Goal: Task Accomplishment & Management: Use online tool/utility

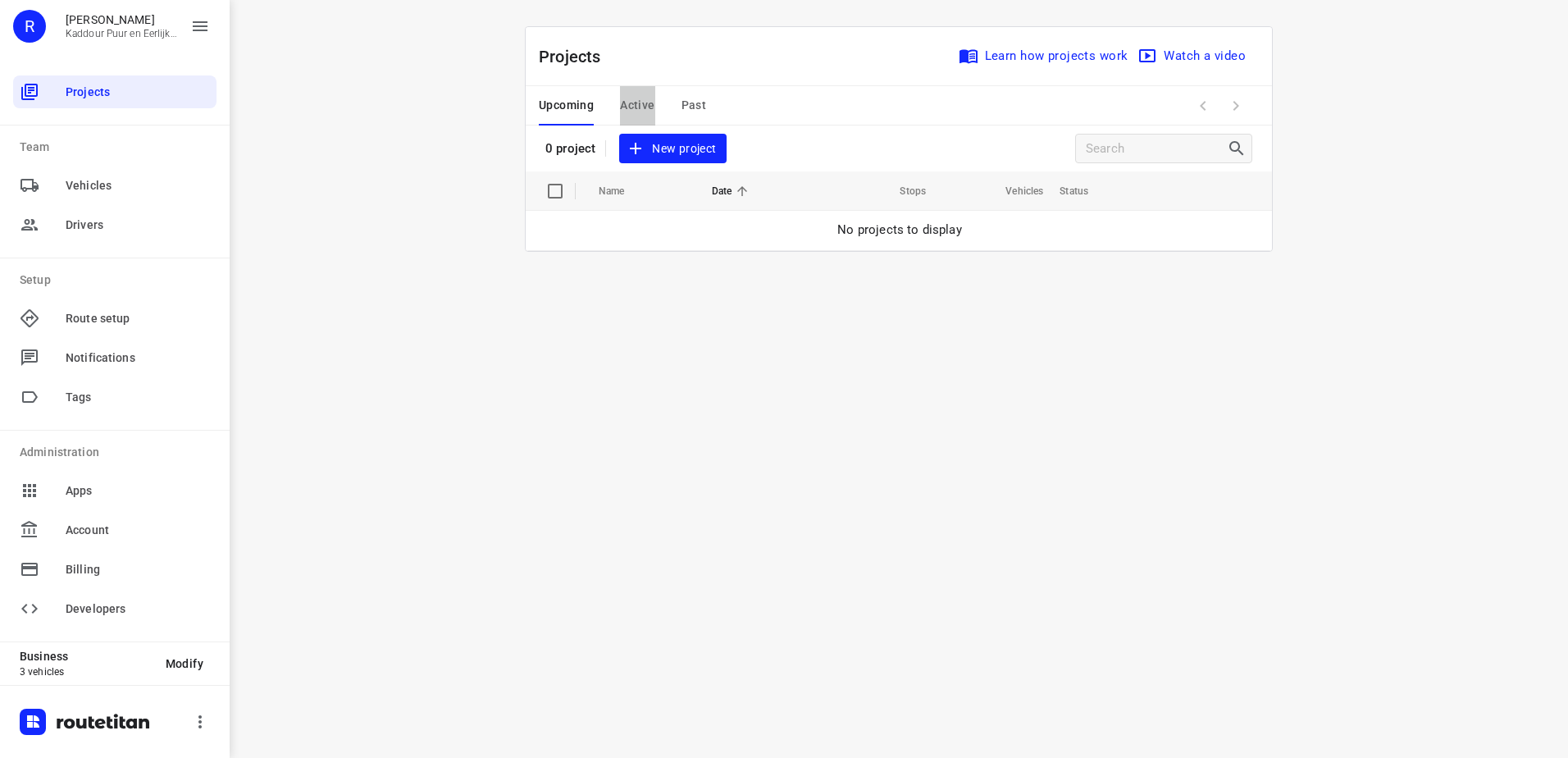
click at [631, 105] on span "Active" at bounding box center [637, 106] width 35 height 21
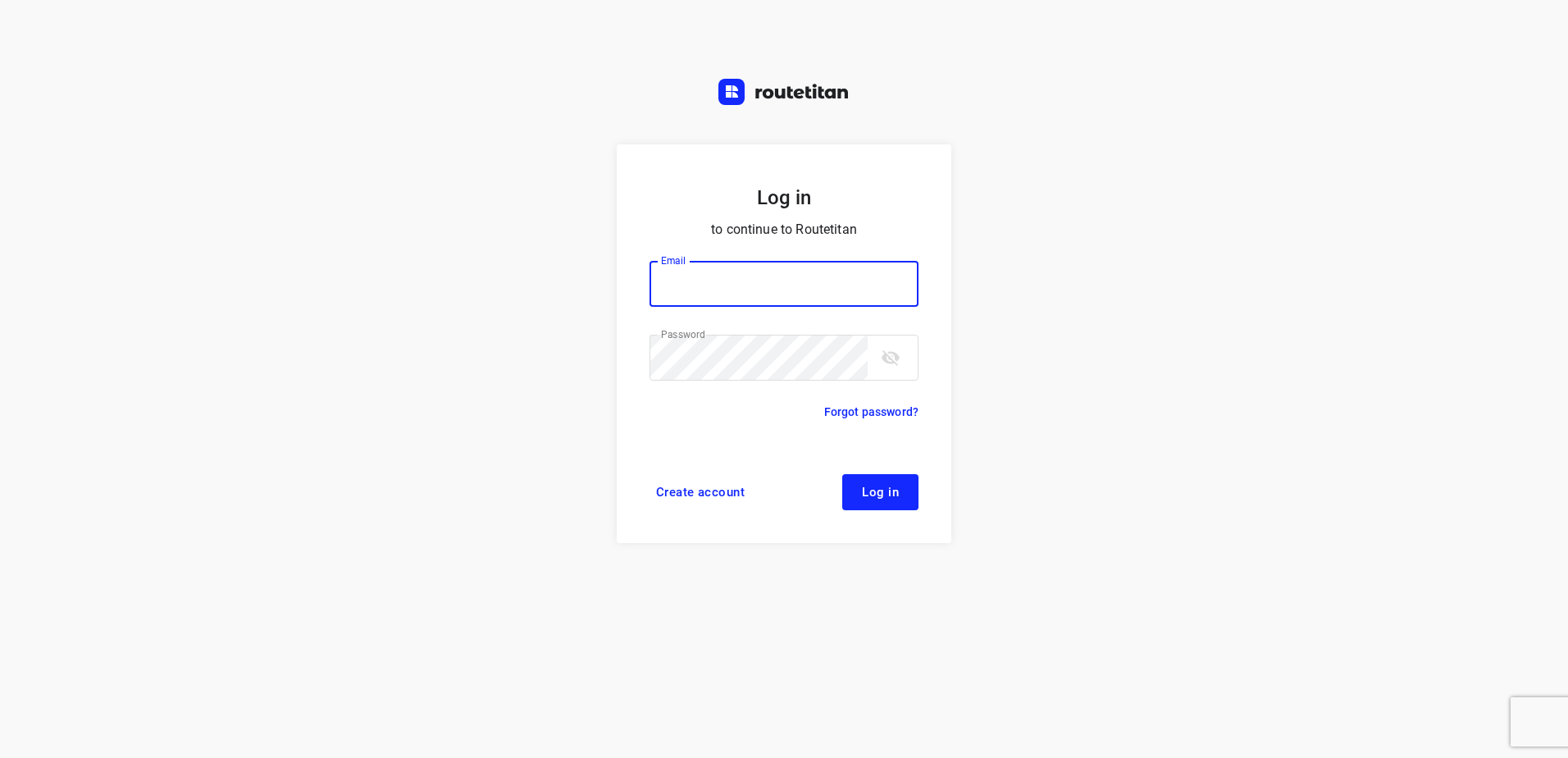
type input "[EMAIL_ADDRESS][DOMAIN_NAME]"
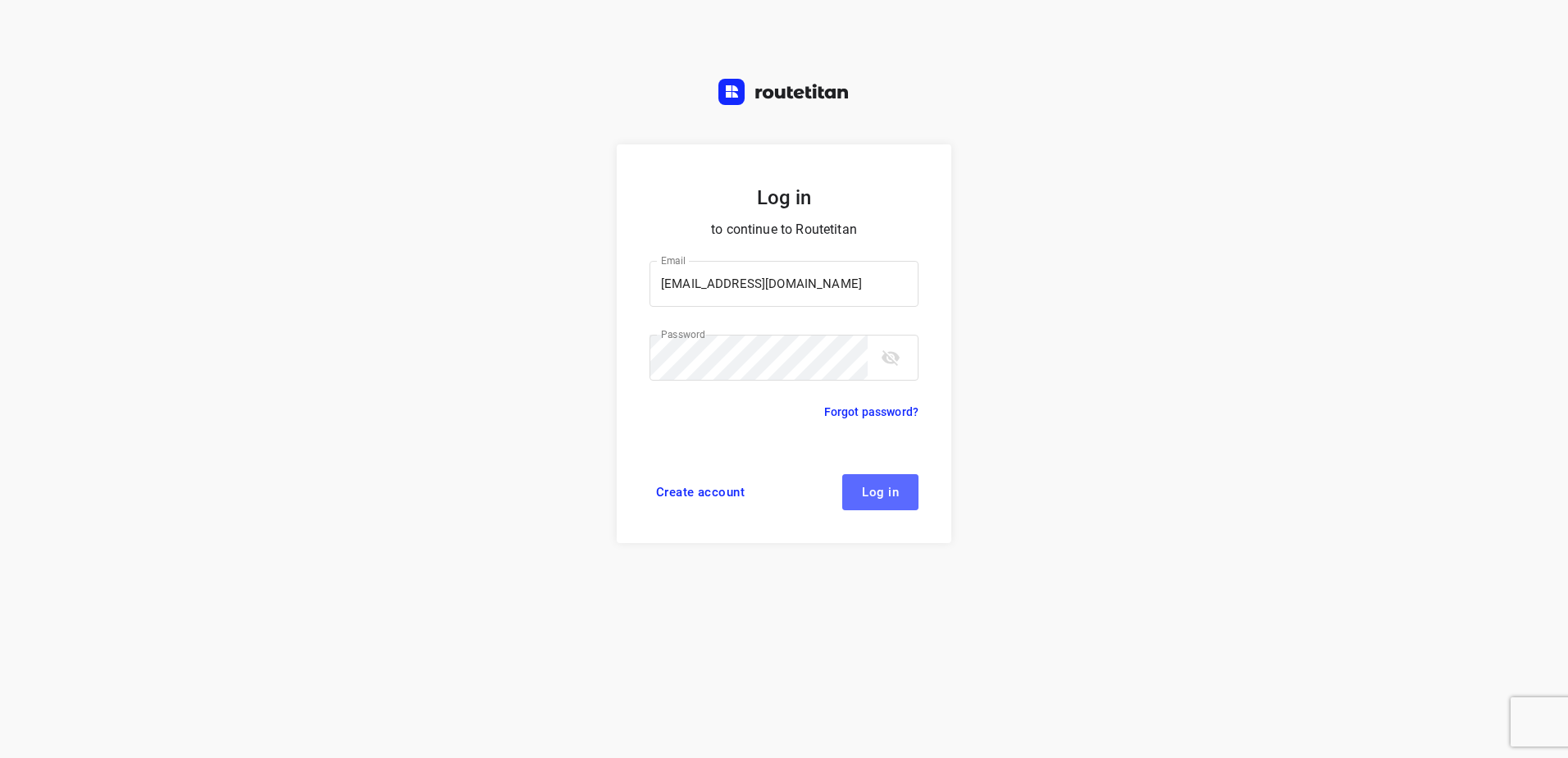
click at [894, 481] on button "Log in" at bounding box center [880, 492] width 77 height 36
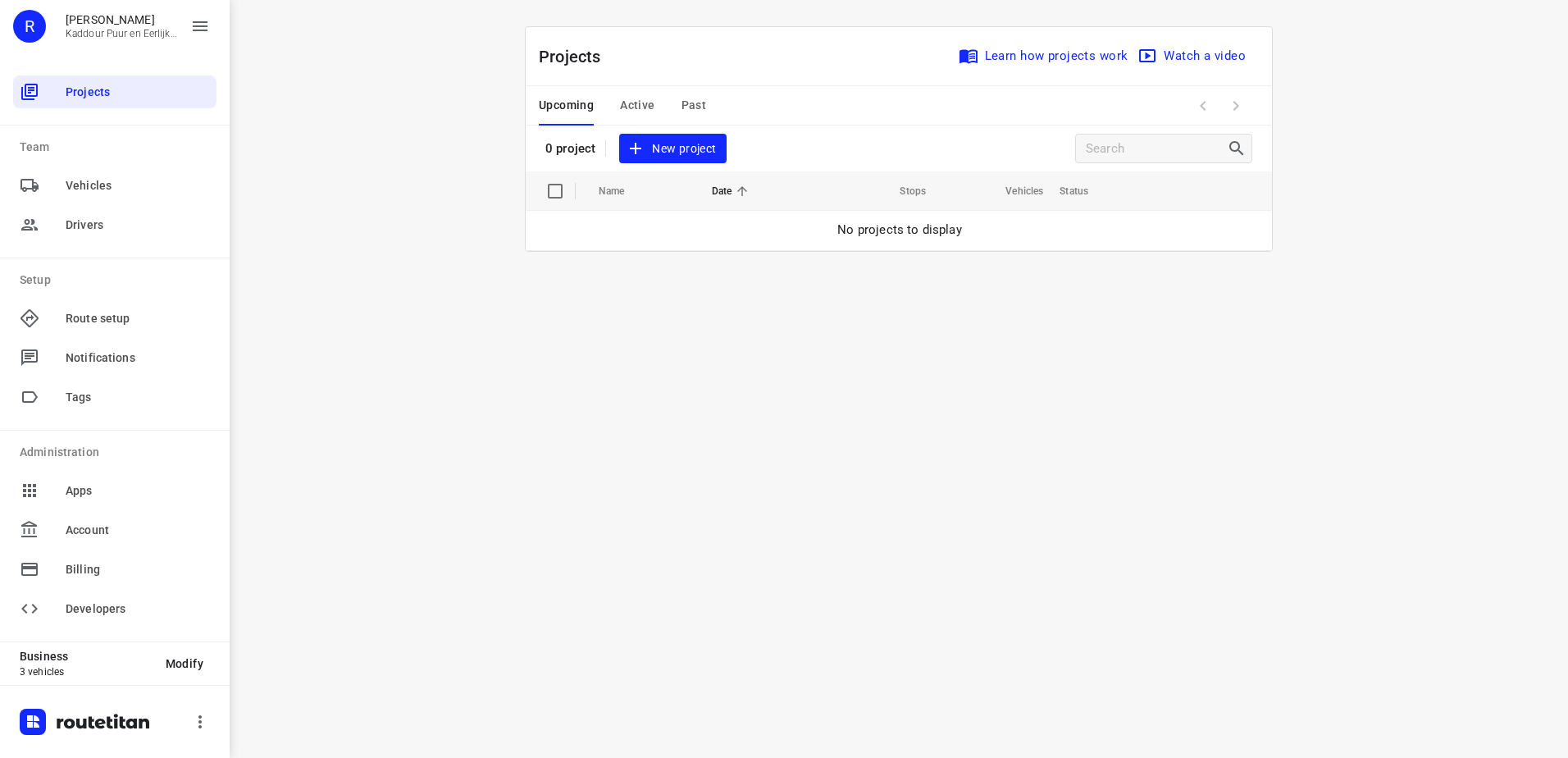
click at [635, 111] on span "Active" at bounding box center [637, 106] width 35 height 21
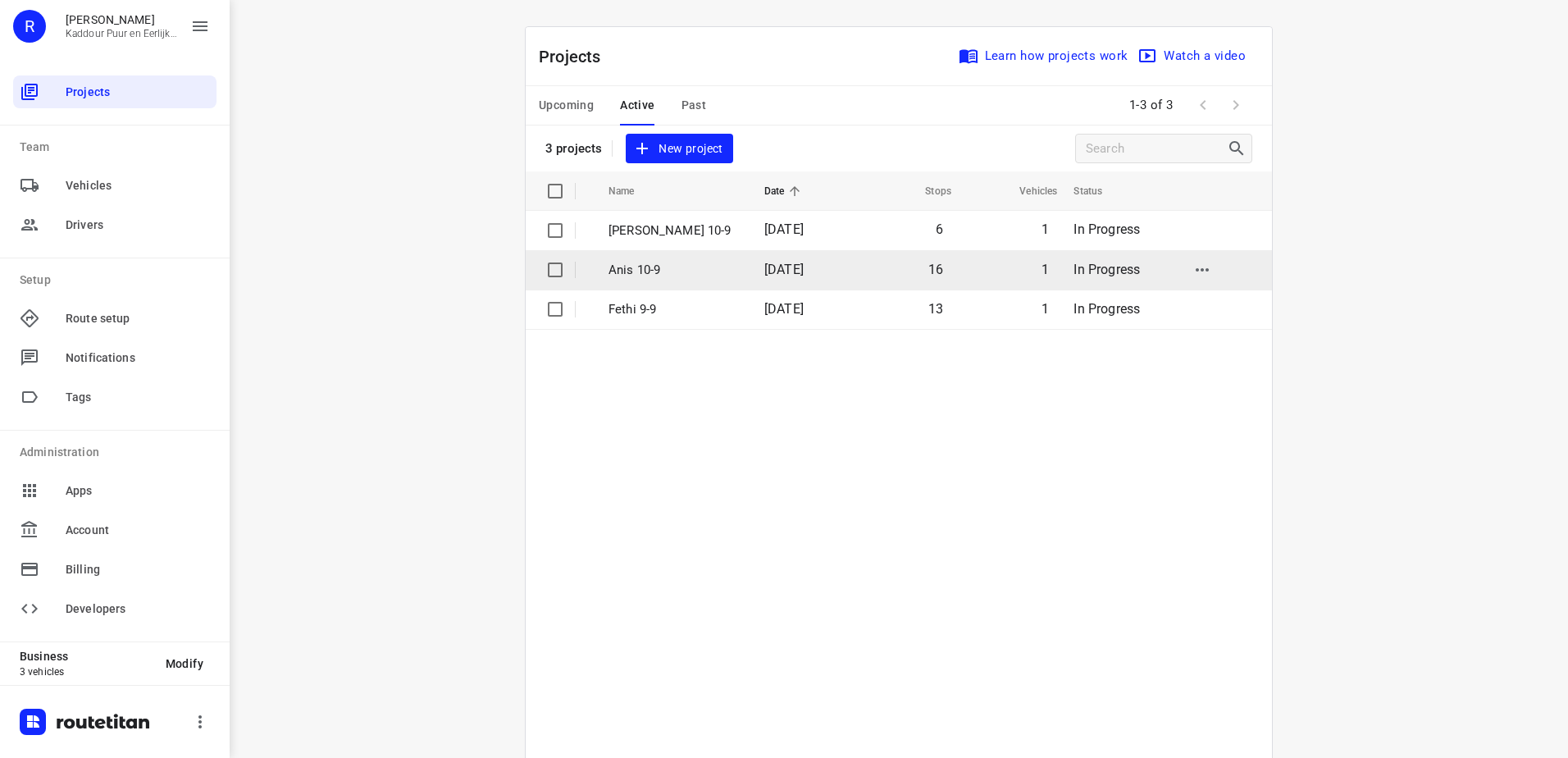
click at [683, 258] on td "Anis 10-9" at bounding box center [672, 270] width 159 height 40
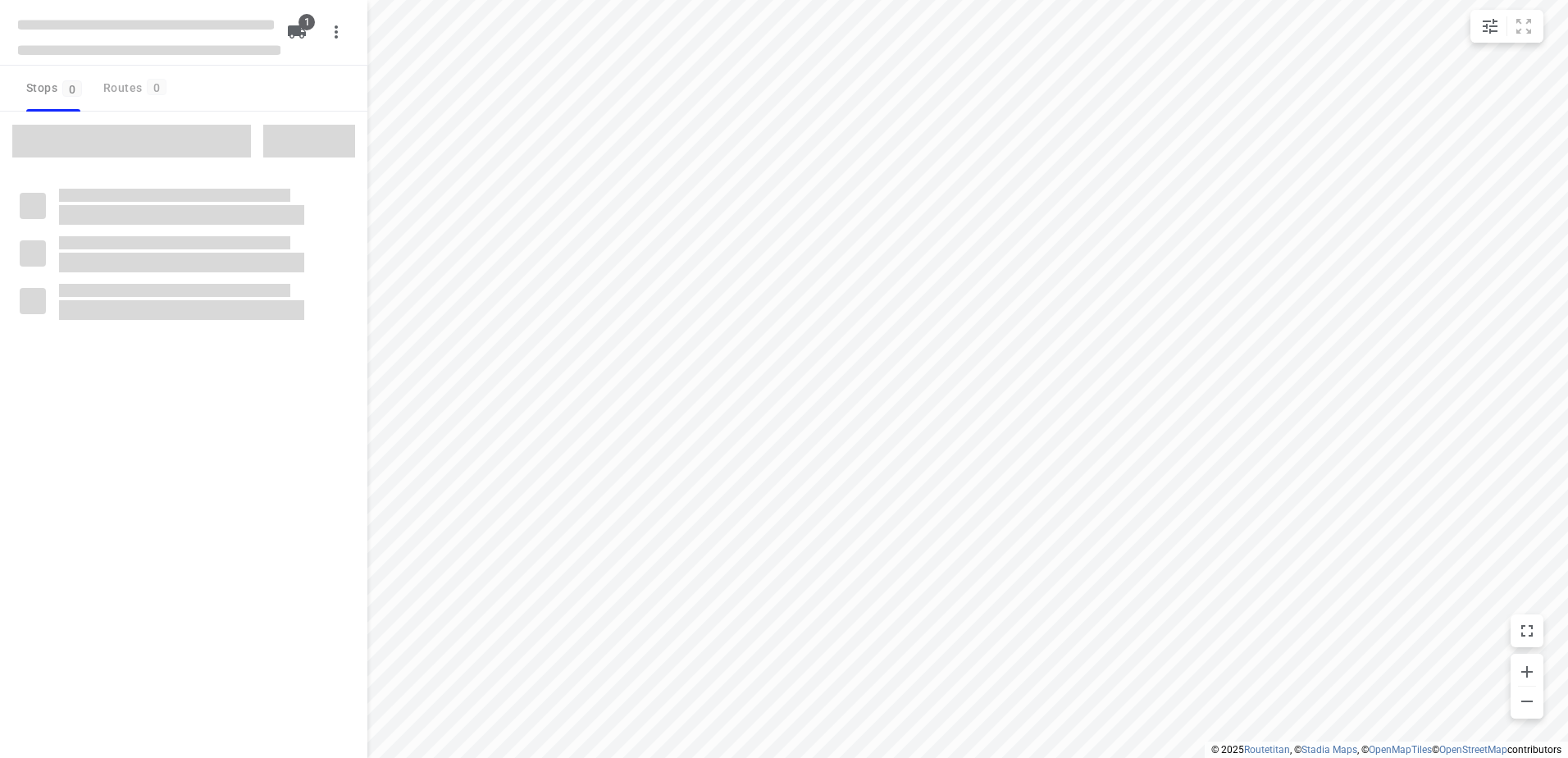
type input "distance"
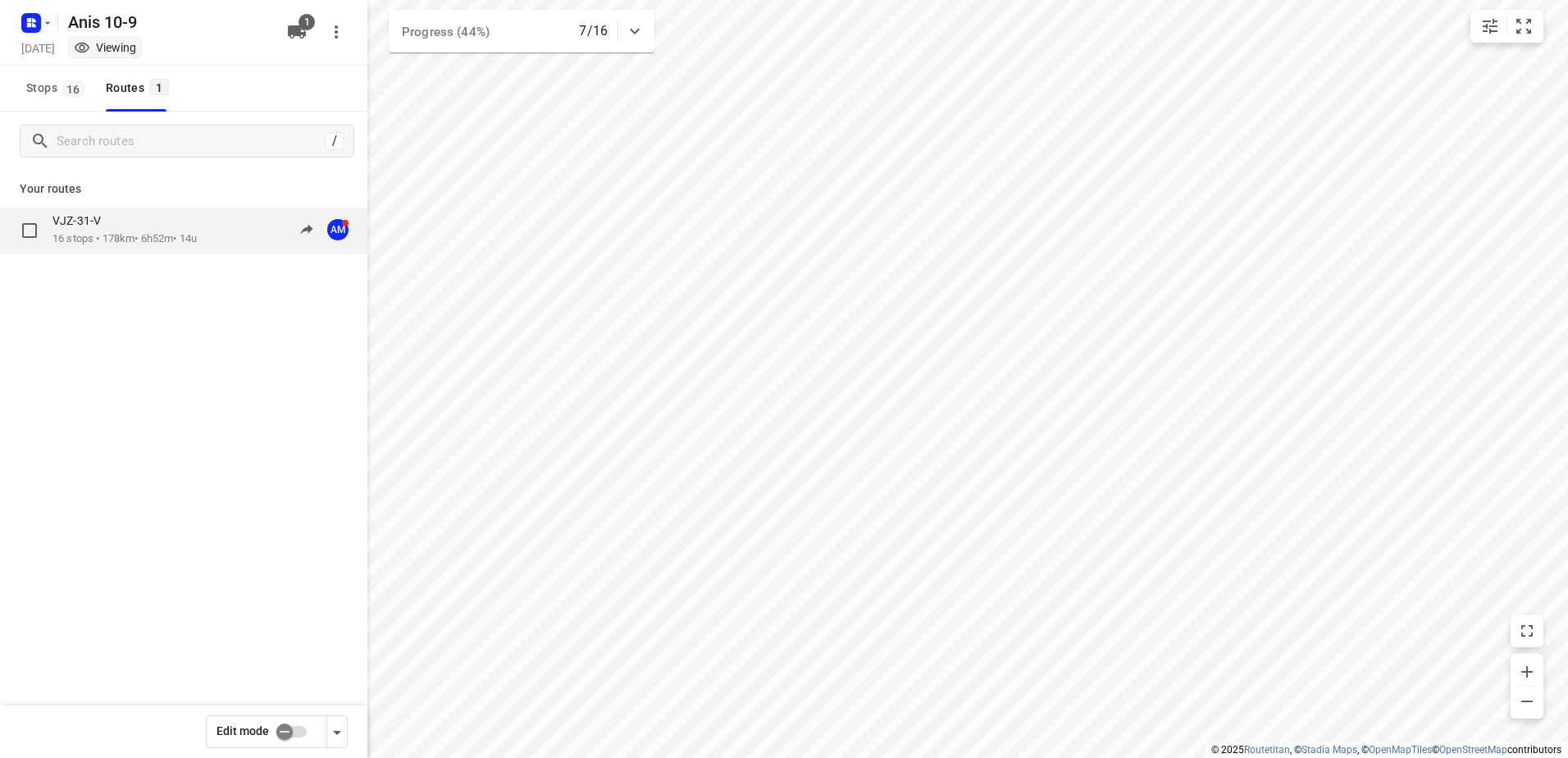
click at [154, 222] on div "VJZ-31-V" at bounding box center [124, 222] width 144 height 18
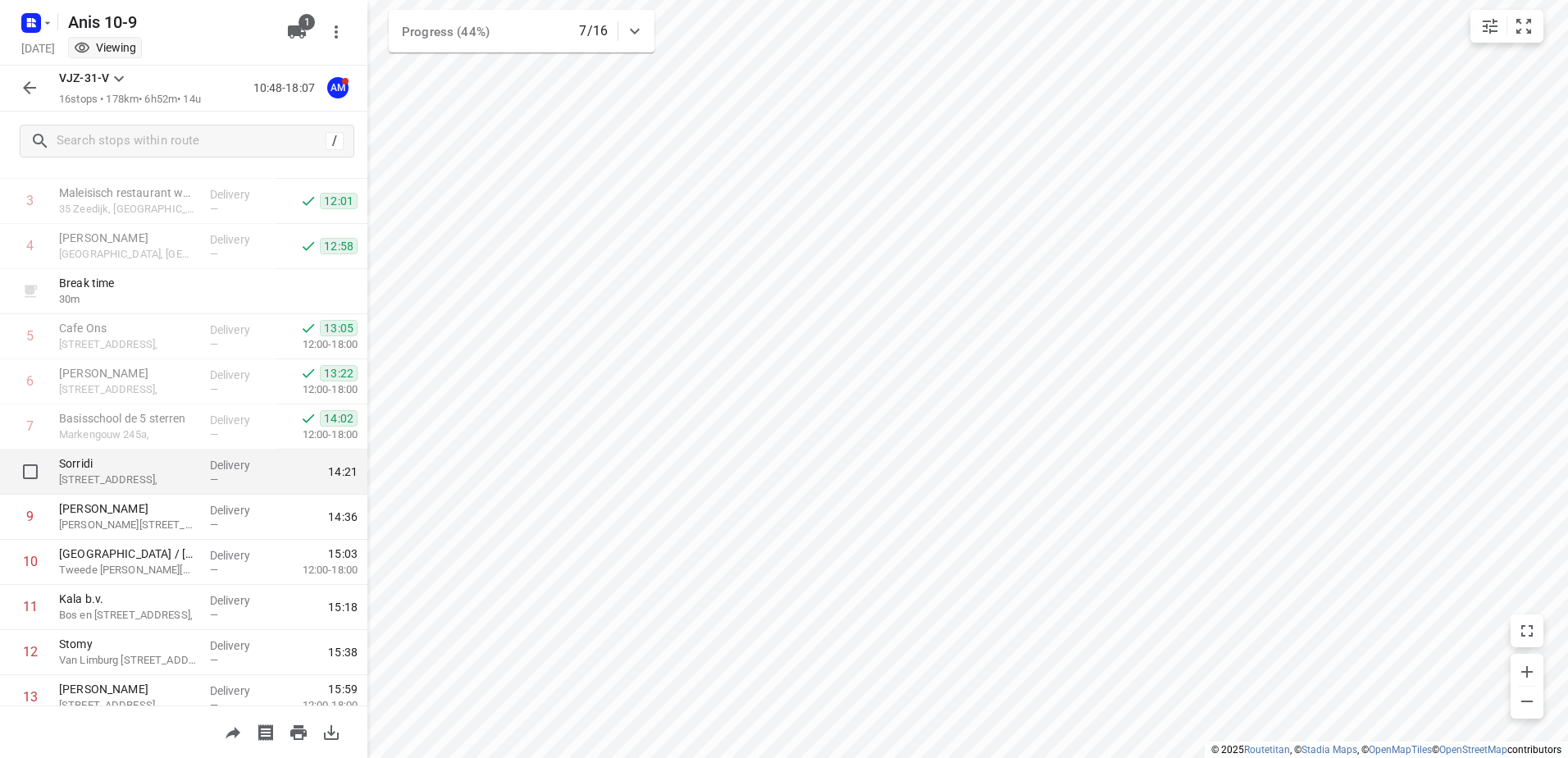
scroll to position [246, 0]
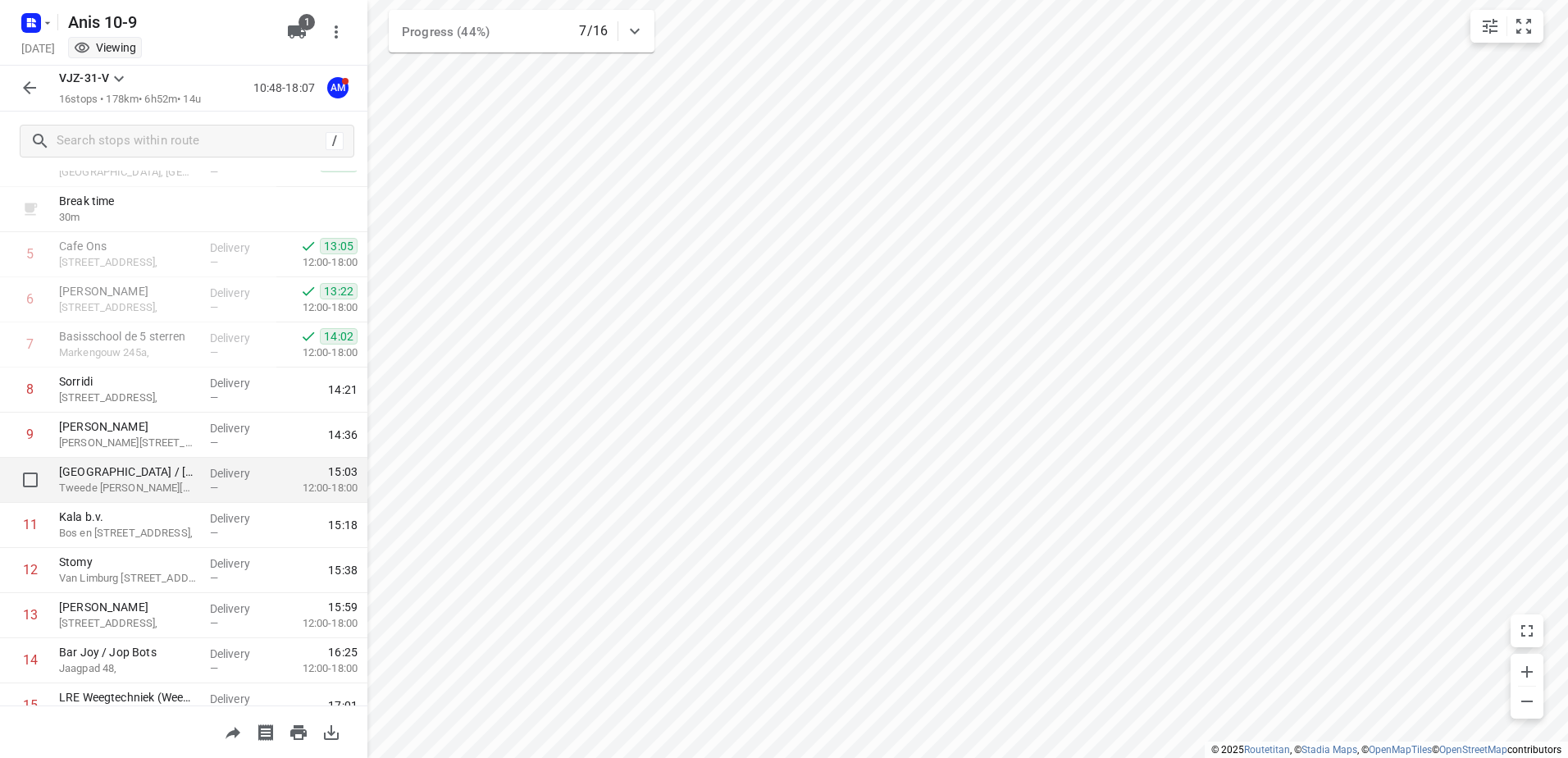
click at [210, 475] on p "Delivery" at bounding box center [240, 473] width 61 height 16
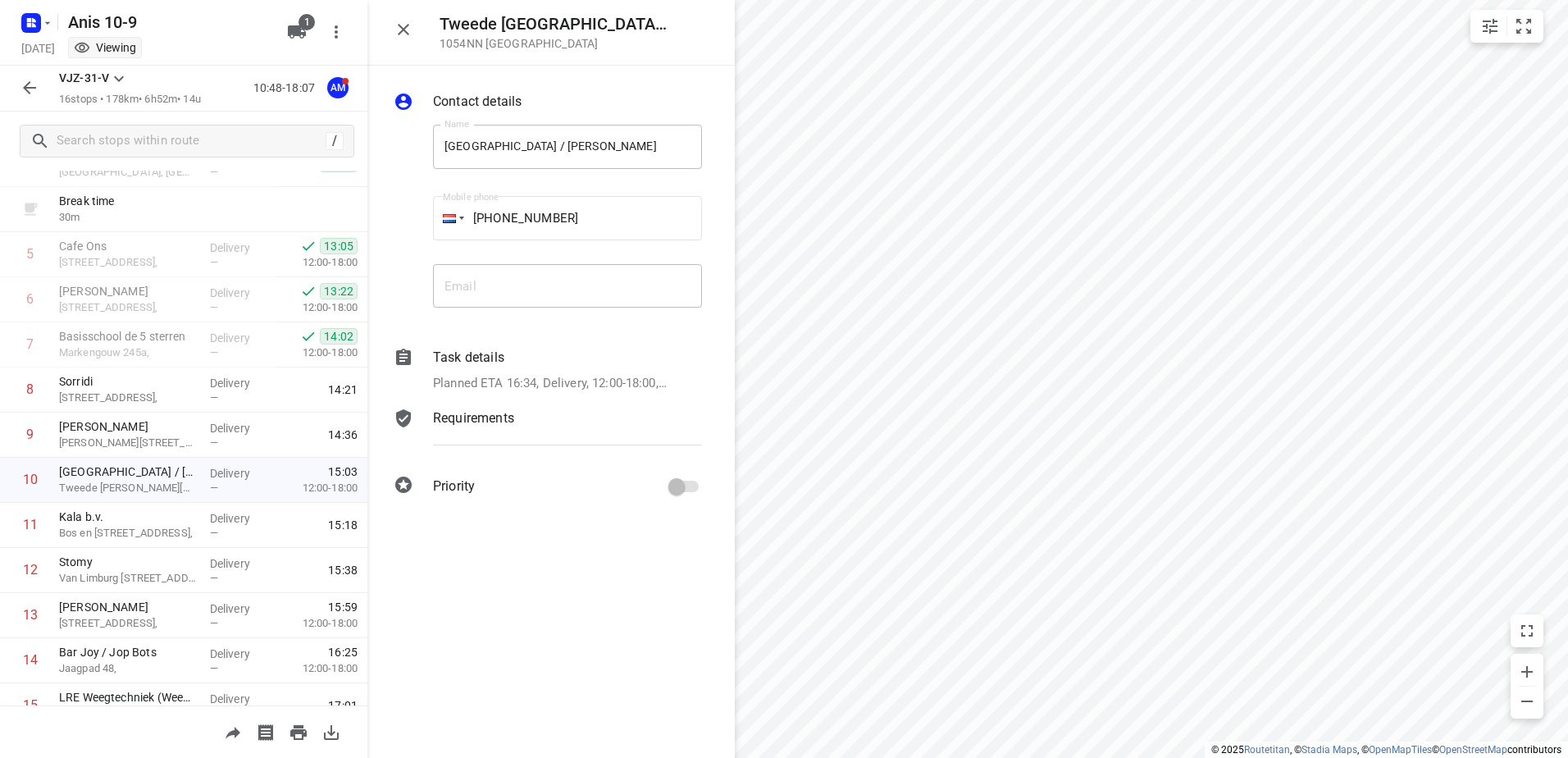
click at [411, 33] on icon "button" at bounding box center [403, 30] width 20 height 20
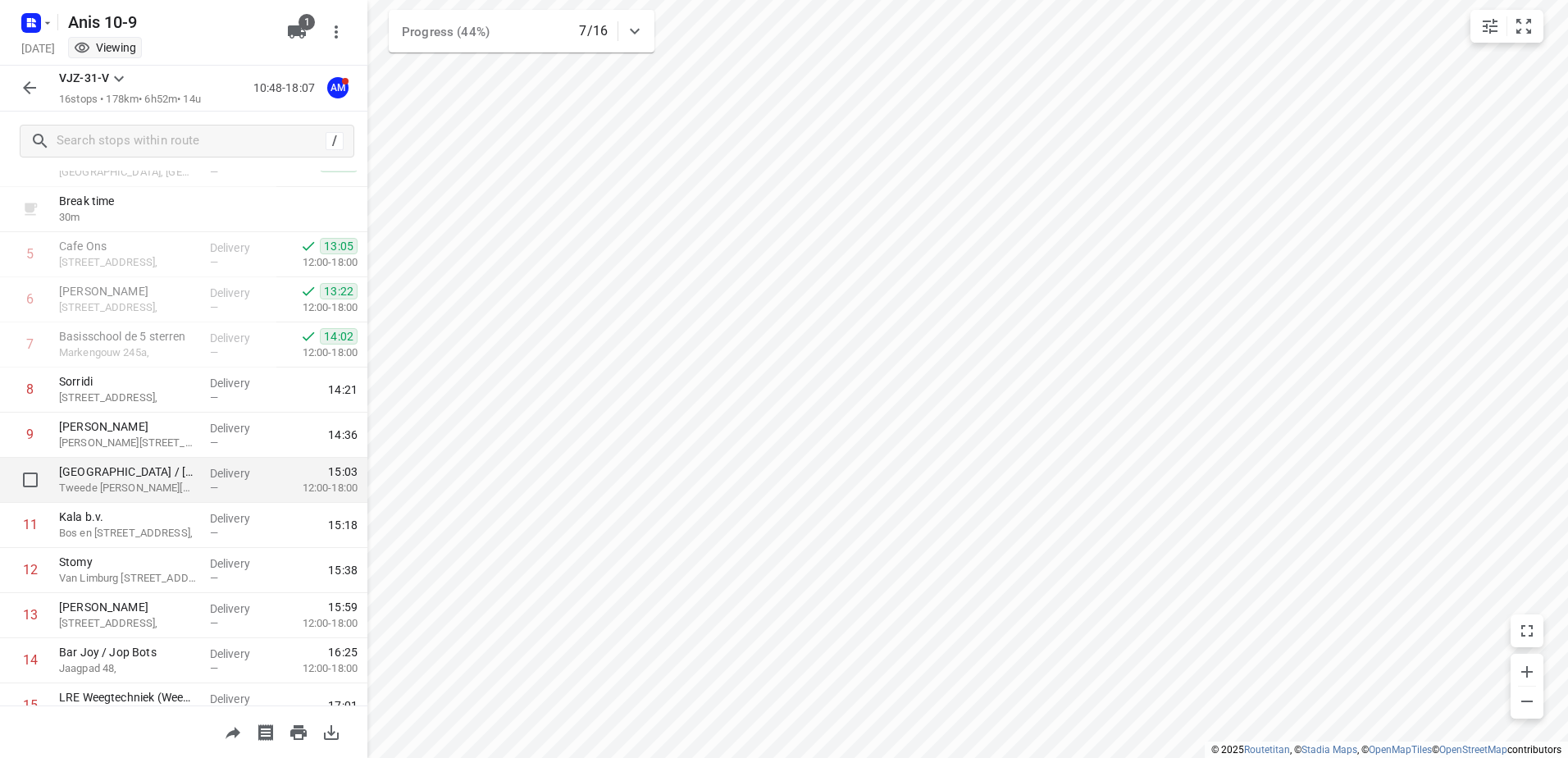
click at [164, 479] on p "[GEOGRAPHIC_DATA] / [PERSON_NAME]" at bounding box center [127, 471] width 137 height 16
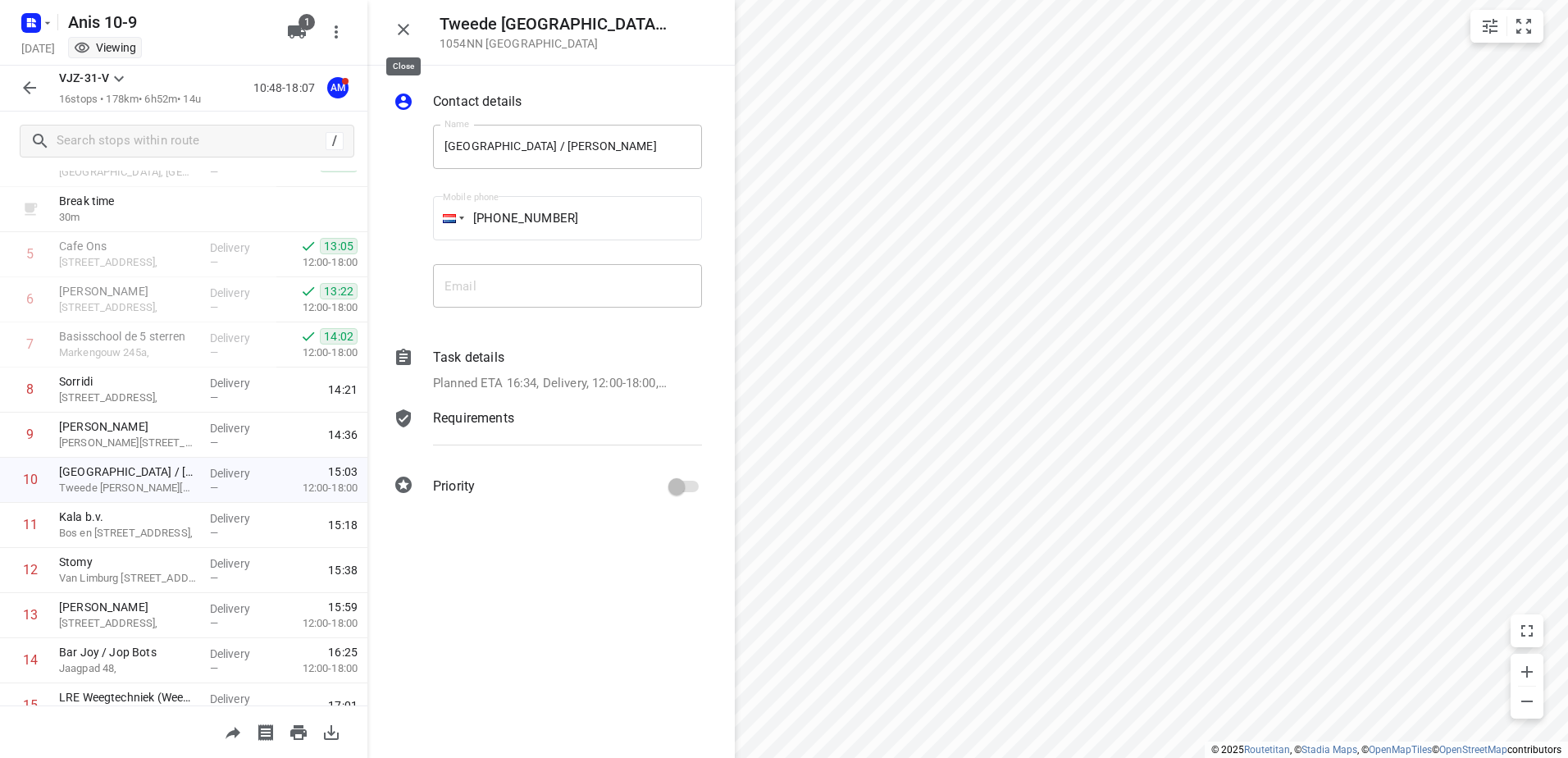
click at [406, 30] on icon "button" at bounding box center [403, 30] width 20 height 20
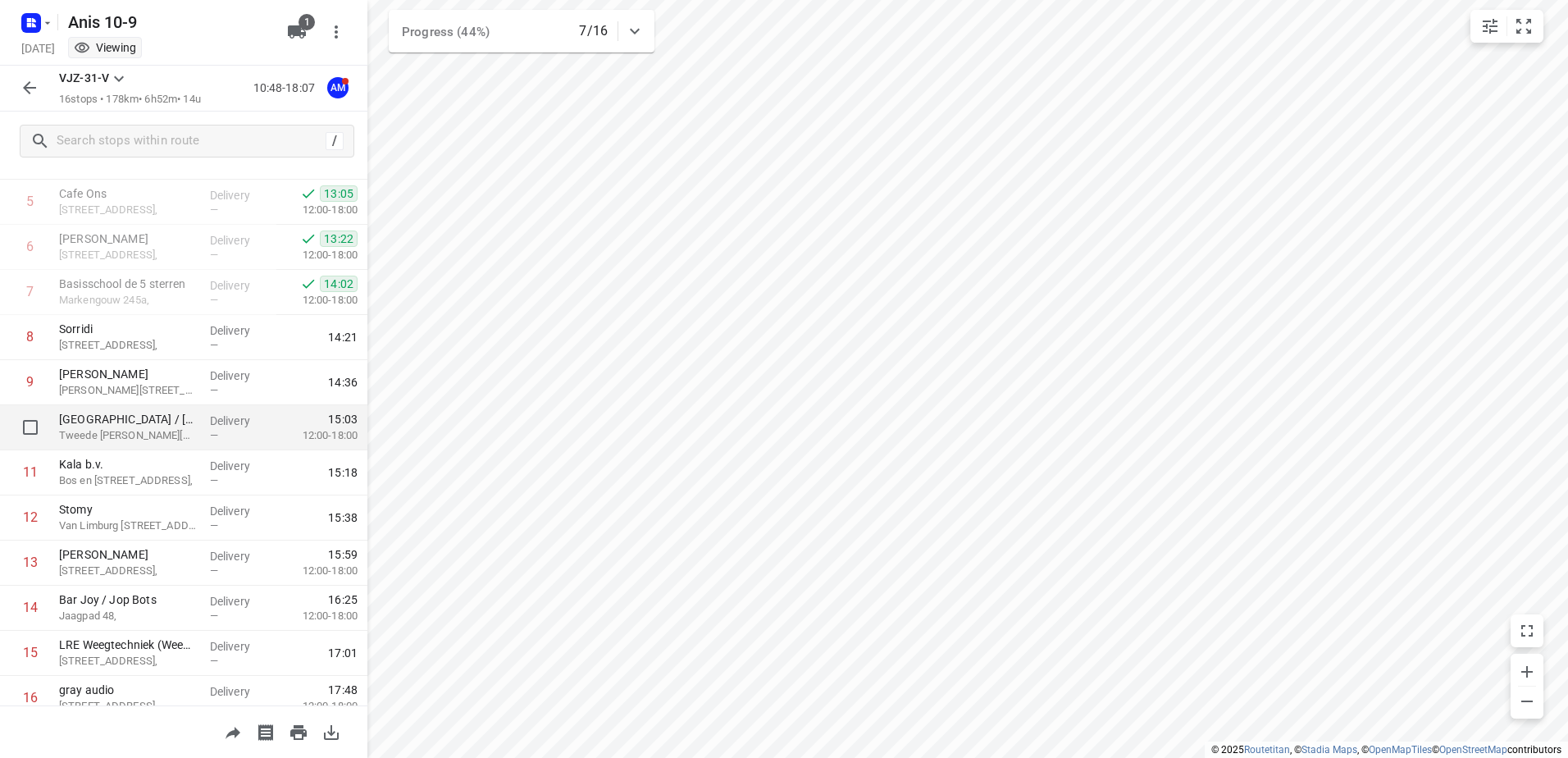
scroll to position [195, 0]
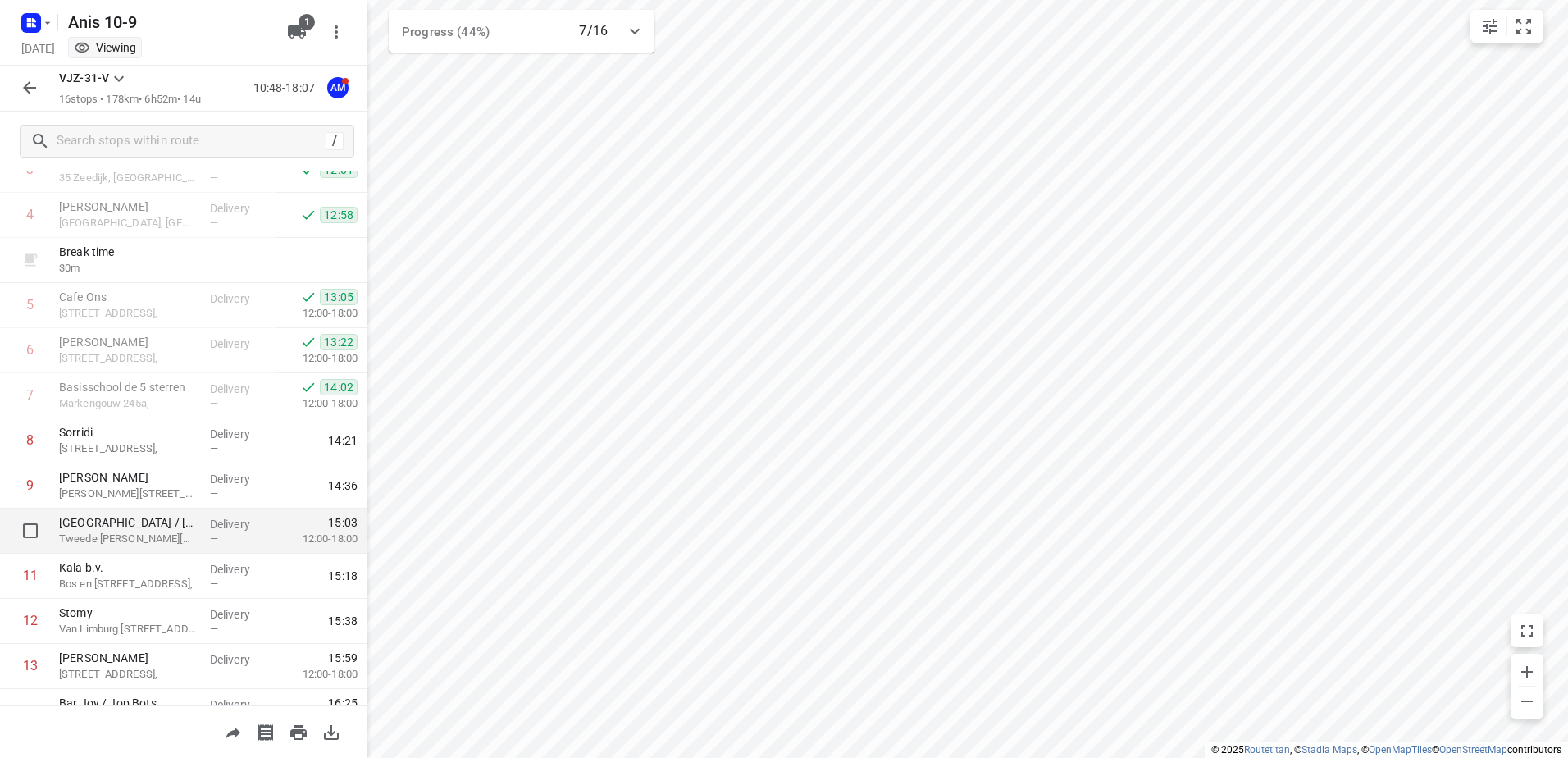
click at [210, 519] on p "Delivery" at bounding box center [240, 524] width 61 height 16
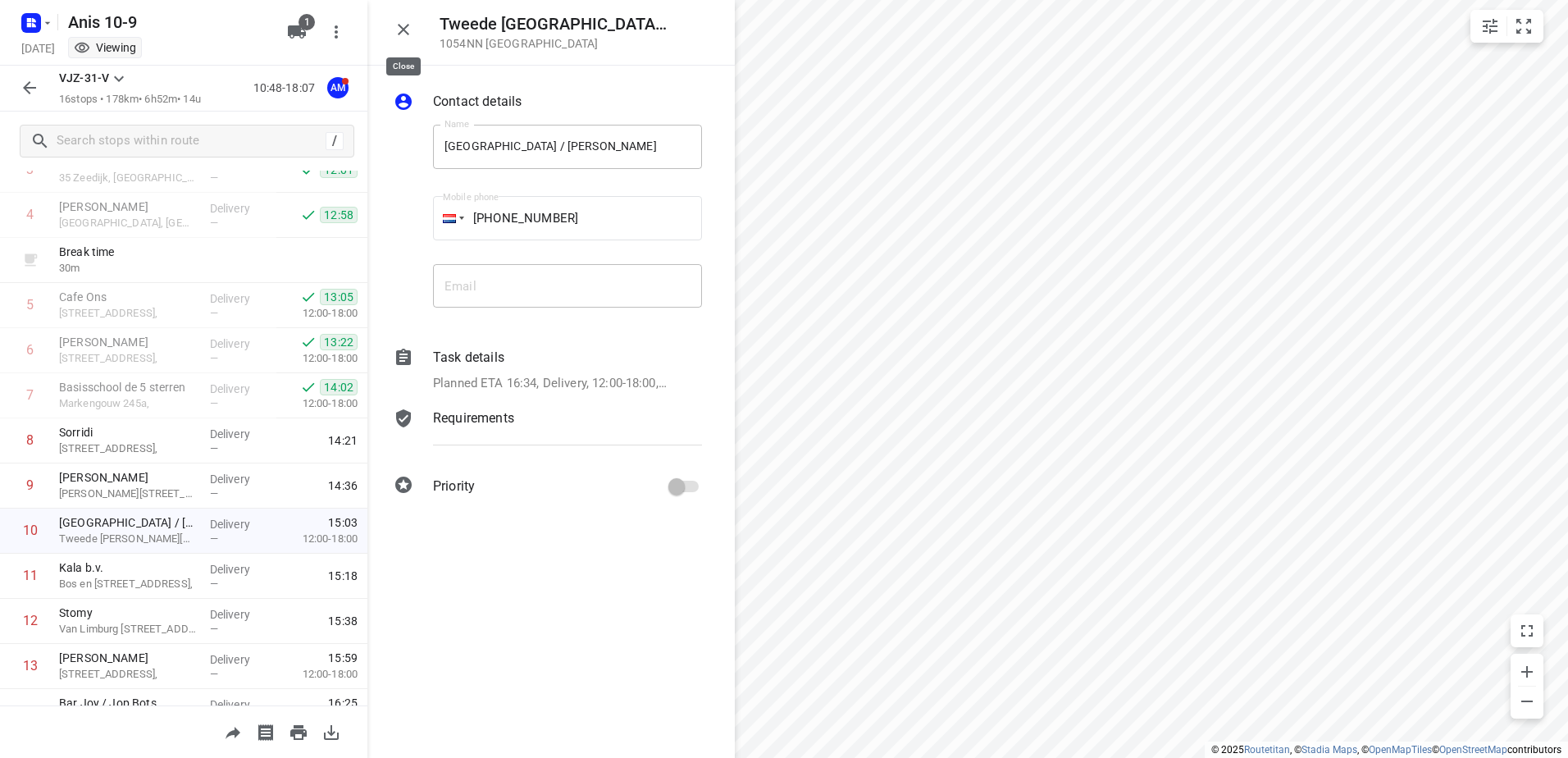
click at [407, 25] on icon "button" at bounding box center [403, 30] width 20 height 20
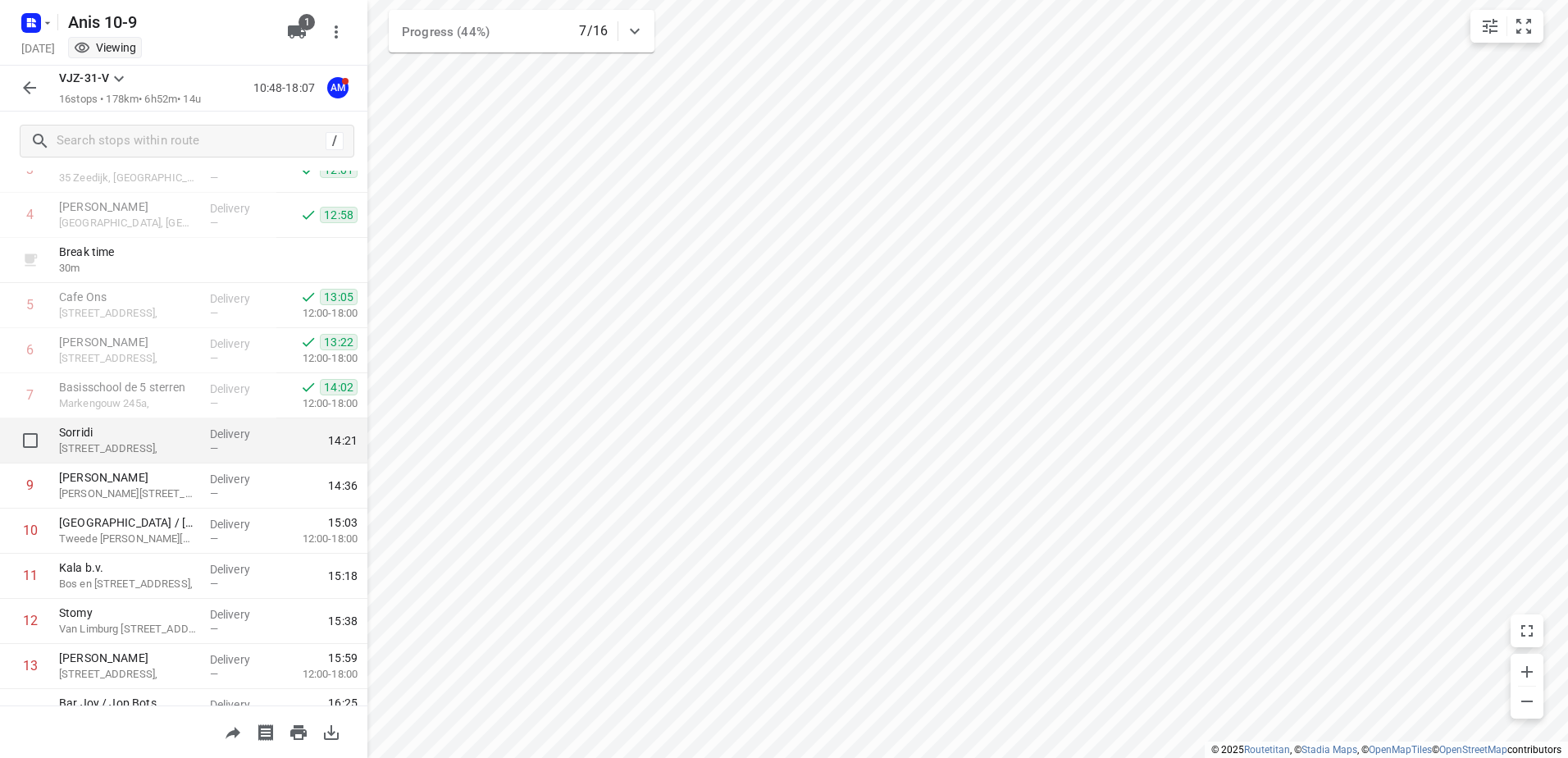
scroll to position [114, 0]
